Goal: Task Accomplishment & Management: Manage account settings

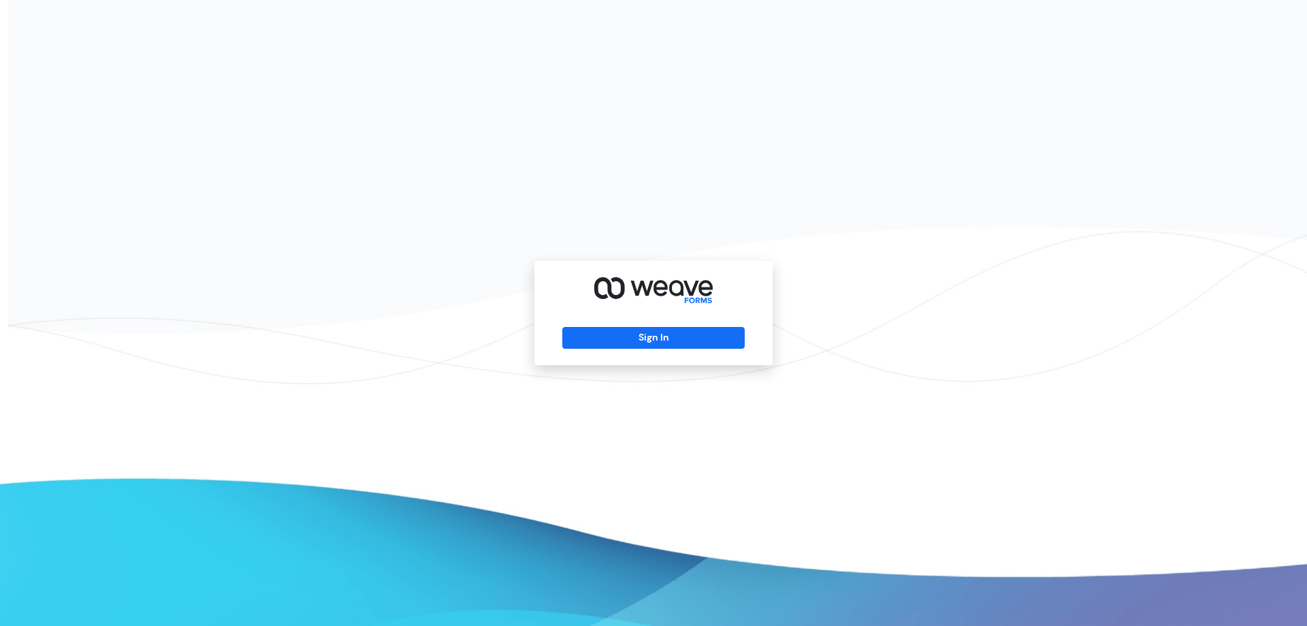
click at [715, 355] on div "Sign In" at bounding box center [653, 313] width 238 height 104
click at [706, 338] on button "Sign In" at bounding box center [653, 338] width 182 height 22
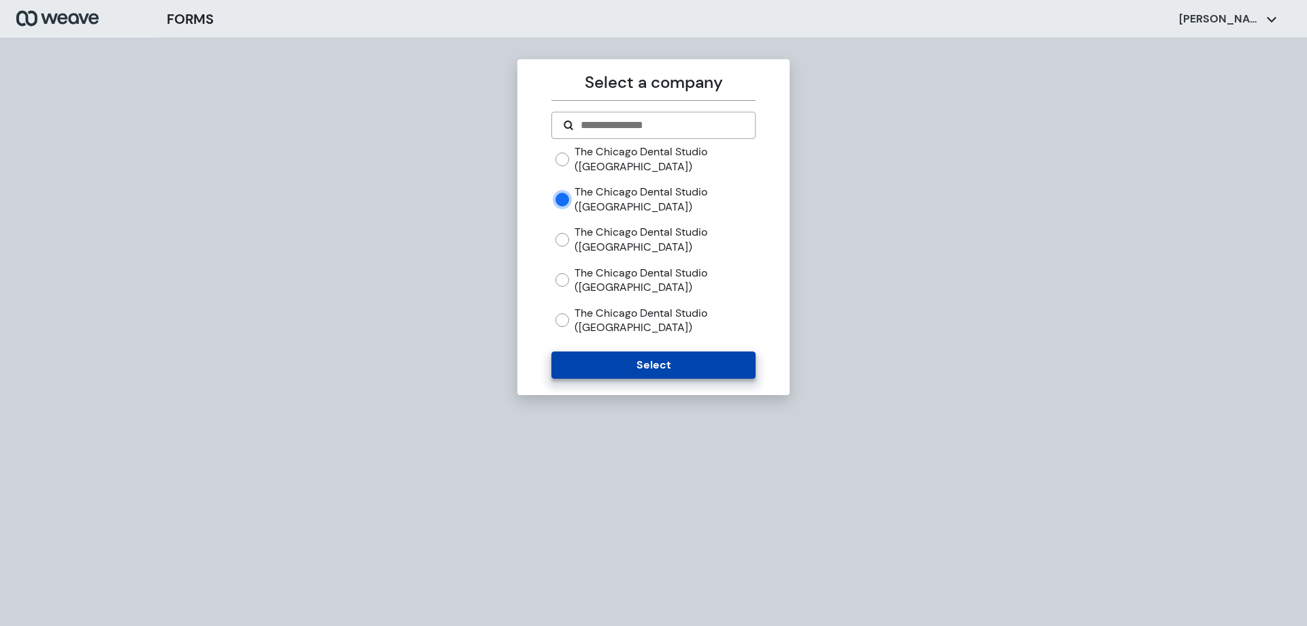
click at [642, 371] on button "Select" at bounding box center [653, 364] width 204 height 27
